Goal: Check status: Verify the current state of an ongoing process or item

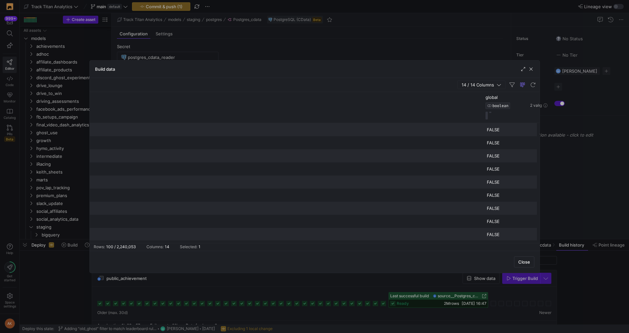
scroll to position [0, 470]
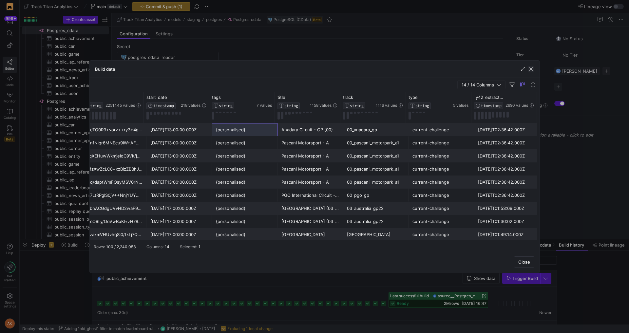
click at [531, 69] on span "button" at bounding box center [530, 69] width 7 height 7
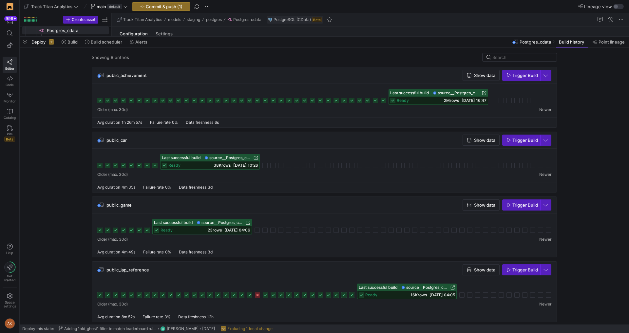
drag, startPoint x: 230, startPoint y: 239, endPoint x: 253, endPoint y: 36, distance: 204.3
click at [253, 36] on div at bounding box center [324, 36] width 609 height 3
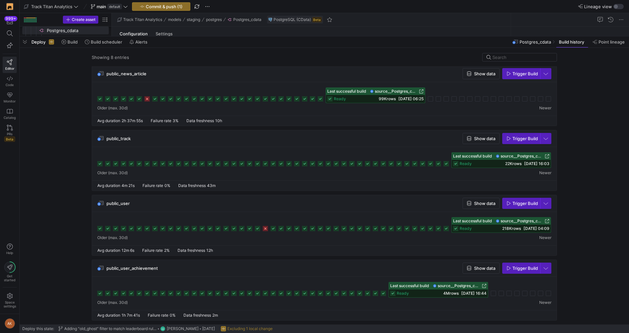
scroll to position [257, 0]
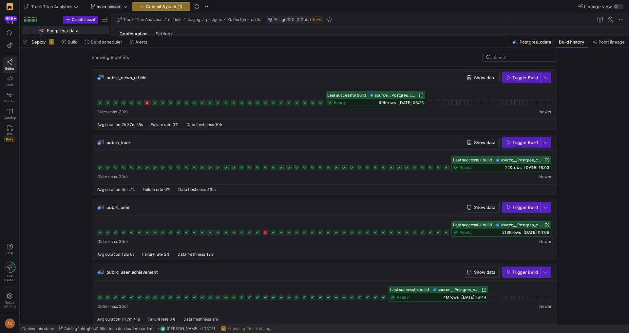
click at [386, 297] on div at bounding box center [324, 294] width 454 height 16
click at [385, 296] on icon at bounding box center [382, 297] width 5 height 5
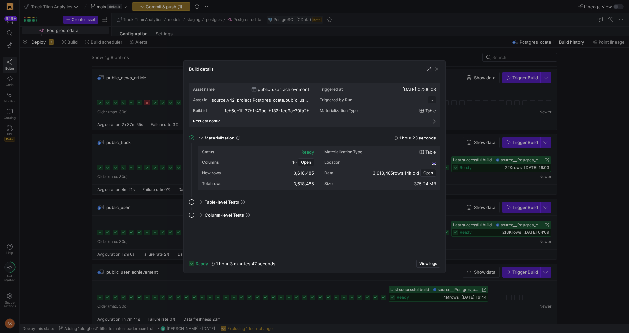
scroll to position [59, 0]
click at [425, 173] on span "Open" at bounding box center [428, 173] width 10 height 5
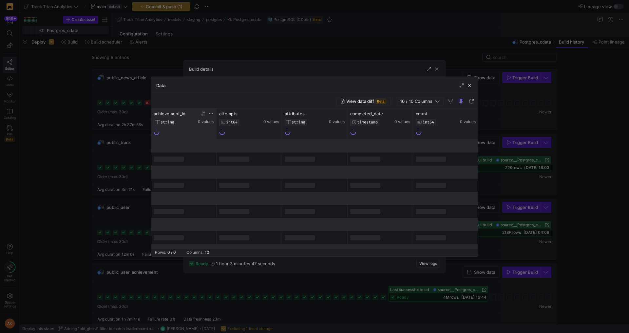
click at [212, 112] on icon at bounding box center [210, 113] width 5 height 5
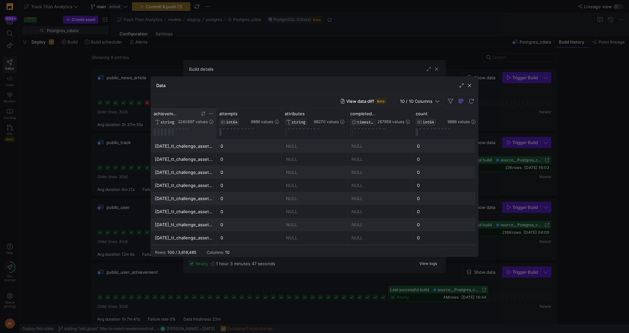
click at [212, 114] on icon at bounding box center [210, 113] width 5 height 5
type input "r2RmDHuArnwVFbTjM/rwng=="
click at [264, 181] on button "Apply" at bounding box center [265, 180] width 20 height 9
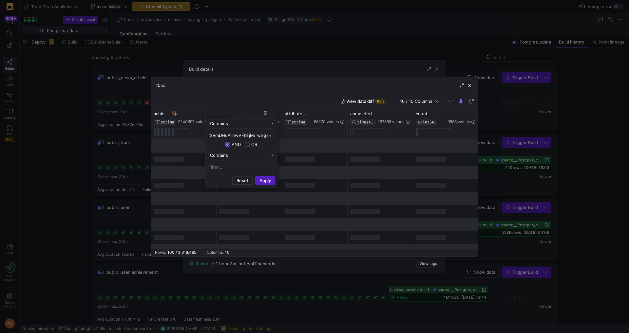
click at [273, 89] on div "Data" at bounding box center [314, 85] width 327 height 17
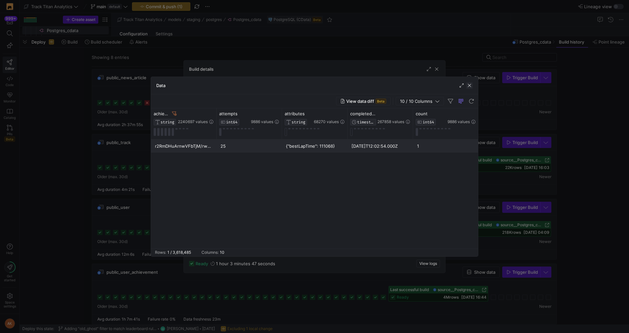
click at [470, 87] on span "button" at bounding box center [469, 85] width 7 height 7
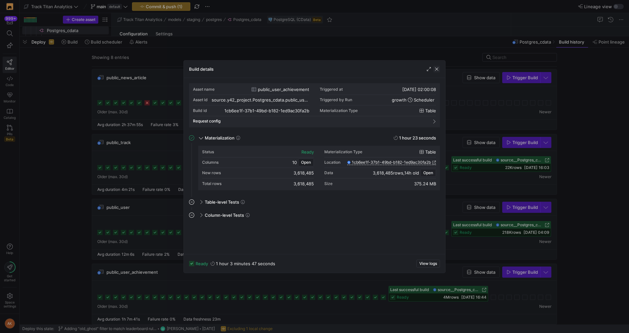
click at [437, 66] on span "button" at bounding box center [436, 69] width 7 height 7
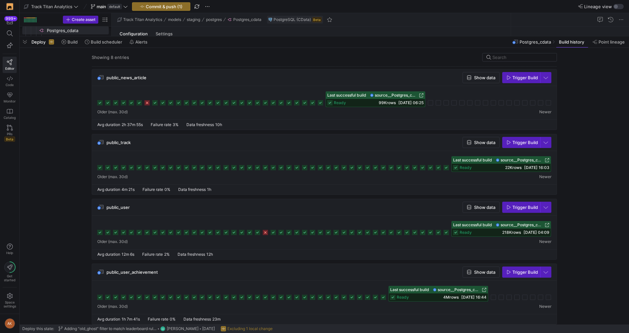
scroll to position [261, 0]
